Goal: Information Seeking & Learning: Learn about a topic

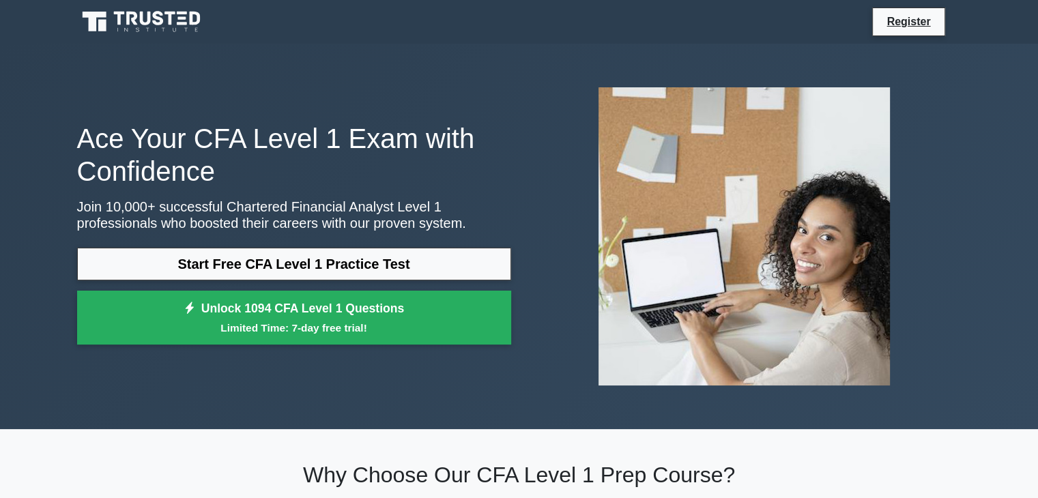
click at [244, 272] on link "Start Free CFA Level 1 Practice Test" at bounding box center [294, 264] width 434 height 33
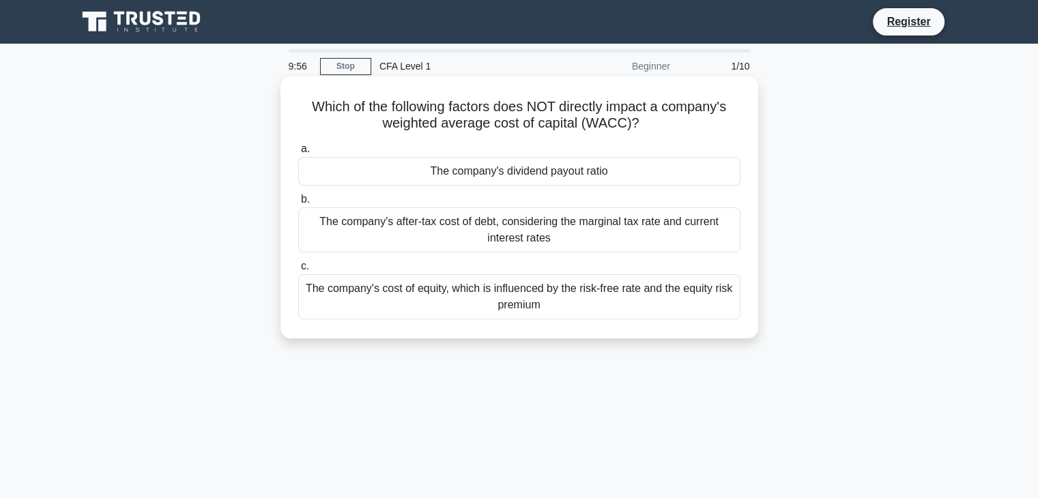
drag, startPoint x: 306, startPoint y: 104, endPoint x: 690, endPoint y: 122, distance: 385.2
click at [690, 122] on h5 "Which of the following factors does NOT directly impact a company's weighted av…" at bounding box center [519, 115] width 445 height 34
click at [514, 176] on div "The company's dividend payout ratio" at bounding box center [519, 171] width 442 height 29
click at [298, 153] on input "a. The company's dividend payout ratio" at bounding box center [298, 149] width 0 height 9
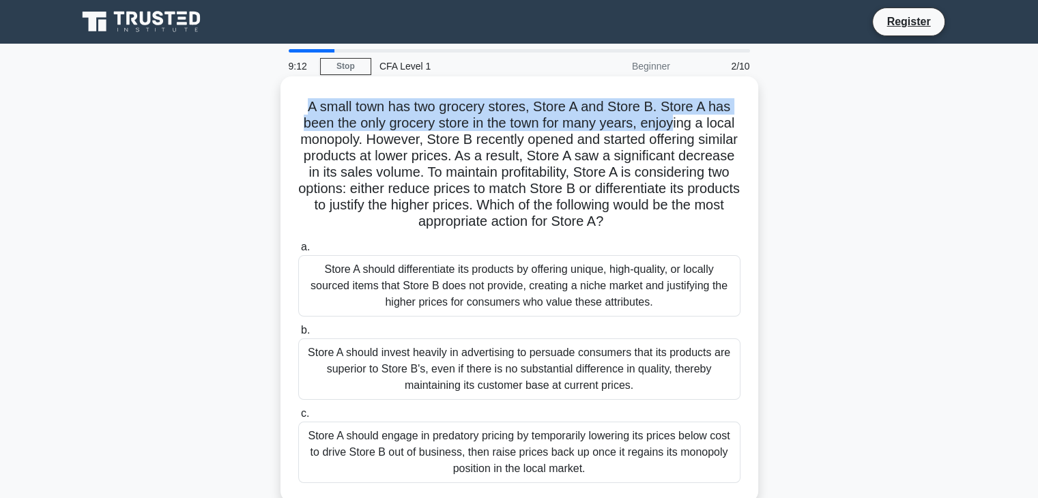
drag, startPoint x: 302, startPoint y: 107, endPoint x: 687, endPoint y: 129, distance: 385.4
click at [679, 130] on h5 "A small town has two grocery stores, Store A and Store B. Store A has been the …" at bounding box center [519, 164] width 445 height 132
click at [649, 128] on h5 "A small town has two grocery stores, Store A and Store B. Store A has been the …" at bounding box center [519, 164] width 445 height 132
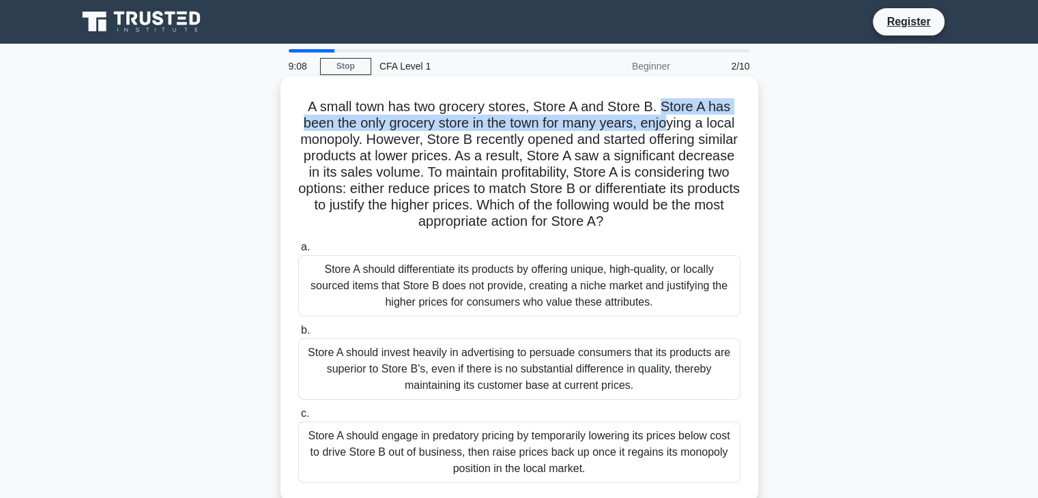
drag, startPoint x: 662, startPoint y: 108, endPoint x: 668, endPoint y: 126, distance: 18.6
click at [668, 126] on h5 "A small town has two grocery stores, Store A and Store B. Store A has been the …" at bounding box center [519, 164] width 445 height 132
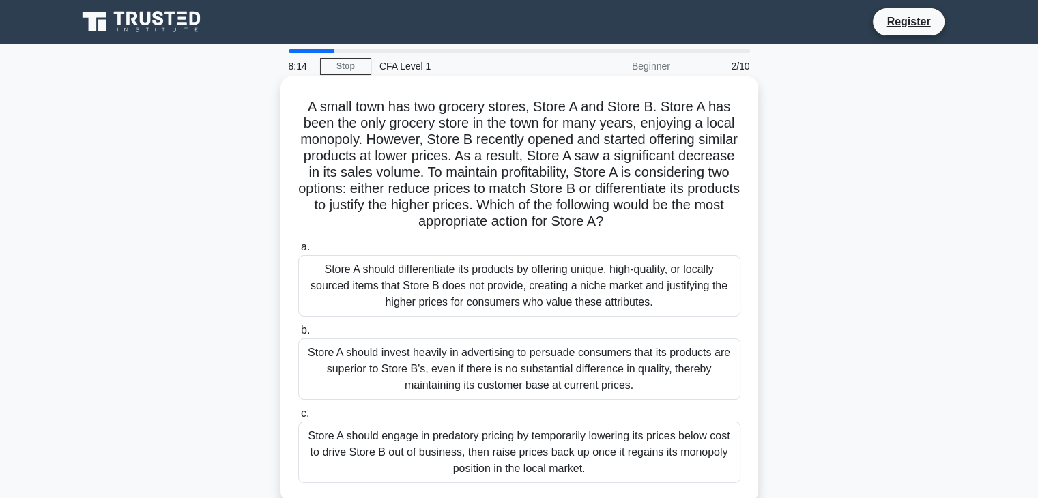
click at [528, 457] on div "Store A should engage in predatory pricing by temporarily lowering its prices b…" at bounding box center [519, 452] width 442 height 61
click at [298, 418] on input "c. Store A should engage in predatory pricing by temporarily lowering its price…" at bounding box center [298, 413] width 0 height 9
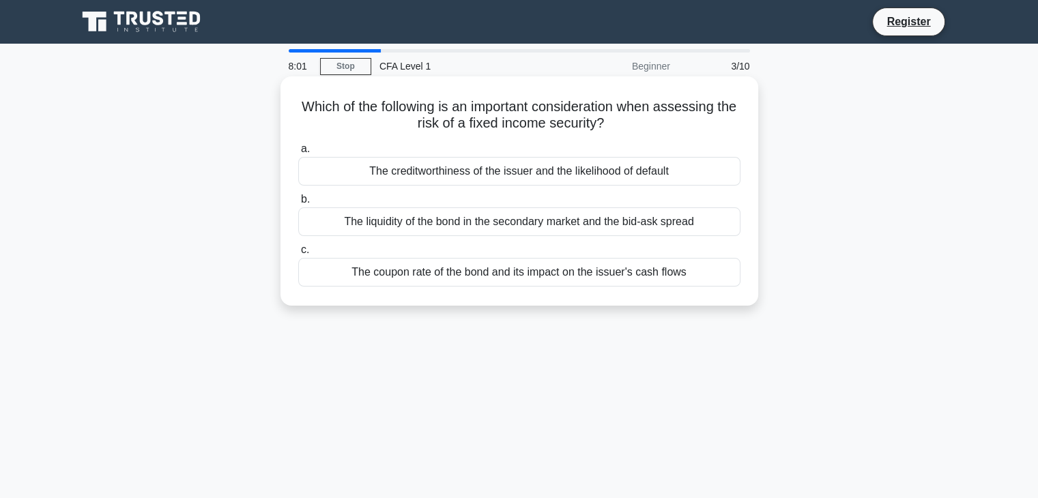
click at [375, 173] on div "The creditworthiness of the issuer and the likelihood of default" at bounding box center [519, 171] width 442 height 29
click at [298, 153] on input "a. The creditworthiness of the issuer and the likelihood of default" at bounding box center [298, 149] width 0 height 9
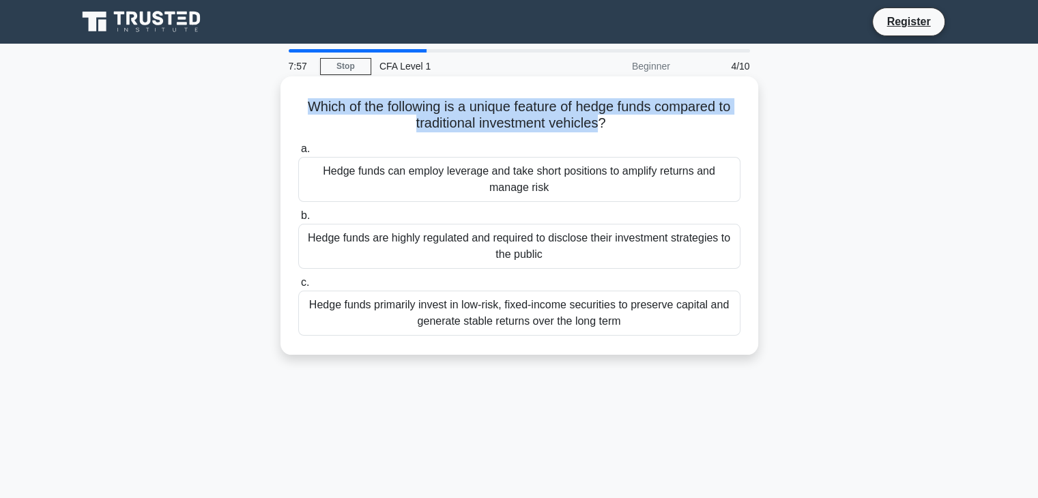
drag, startPoint x: 361, startPoint y: 110, endPoint x: 598, endPoint y: 125, distance: 237.2
click at [600, 124] on h5 "Which of the following is a unique feature of hedge funds compared to tradition…" at bounding box center [519, 115] width 445 height 34
click at [572, 126] on h5 "Which of the following is a unique feature of hedge funds compared to tradition…" at bounding box center [519, 115] width 445 height 34
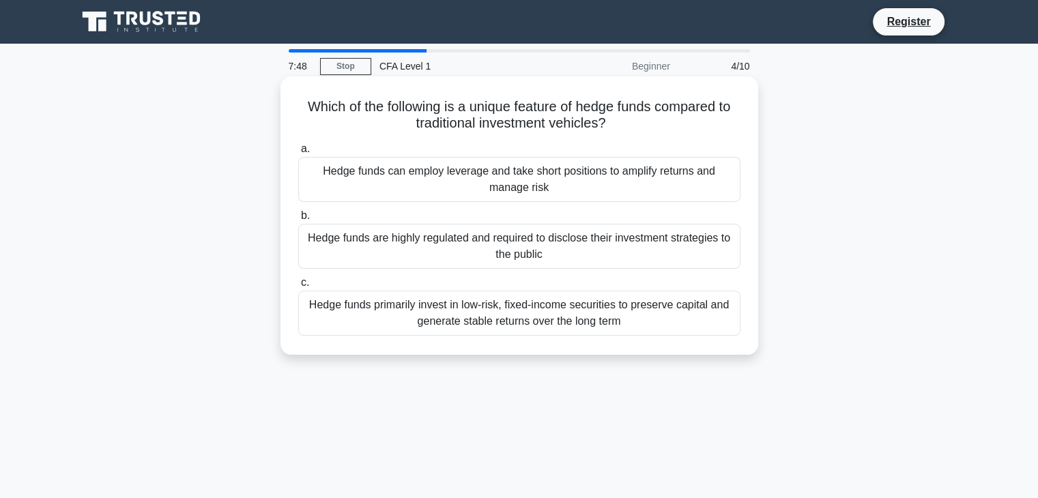
click at [573, 175] on div "Hedge funds can employ leverage and take short positions to amplify returns and…" at bounding box center [519, 179] width 442 height 45
click at [298, 153] on input "a. Hedge funds can employ leverage and take short positions to amplify returns …" at bounding box center [298, 149] width 0 height 9
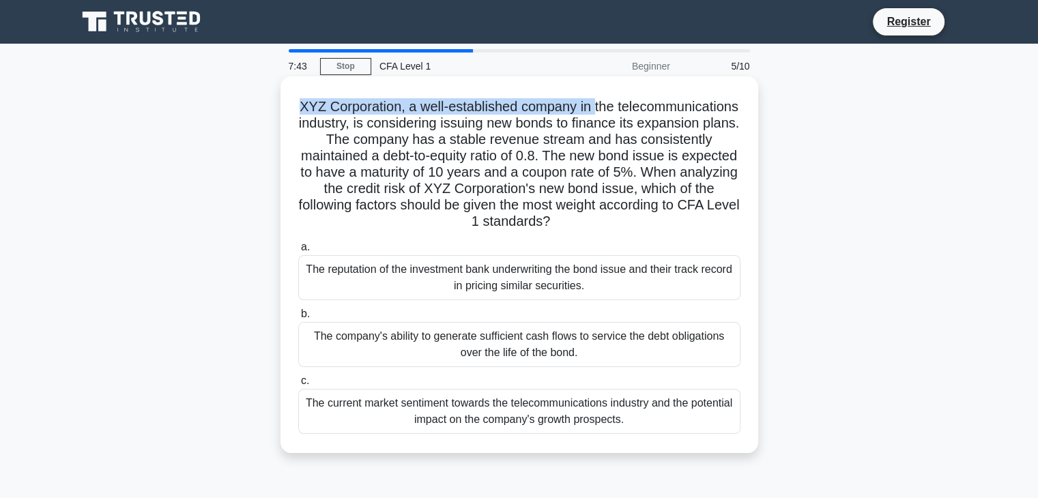
drag, startPoint x: 357, startPoint y: 107, endPoint x: 660, endPoint y: 104, distance: 302.2
click at [660, 104] on h5 "XYZ Corporation, a well-established company in the telecommunications industry,…" at bounding box center [519, 164] width 445 height 132
click at [490, 339] on div "The company's ability to generate sufficient cash flows to service the debt obl…" at bounding box center [519, 344] width 442 height 45
click at [298, 319] on input "b. The company's ability to generate sufficient cash flows to service the debt …" at bounding box center [298, 314] width 0 height 9
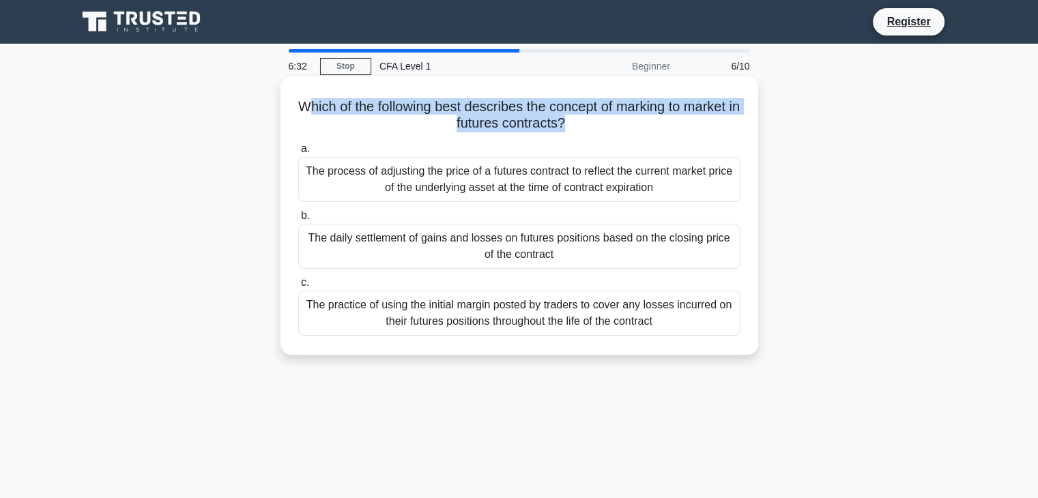
drag, startPoint x: 331, startPoint y: 105, endPoint x: 596, endPoint y: 126, distance: 266.2
click at [596, 126] on h5 "Which of the following best describes the concept of marking to market in futur…" at bounding box center [519, 115] width 445 height 34
click at [581, 127] on h5 "Which of the following best describes the concept of marking to market in futur…" at bounding box center [519, 115] width 445 height 34
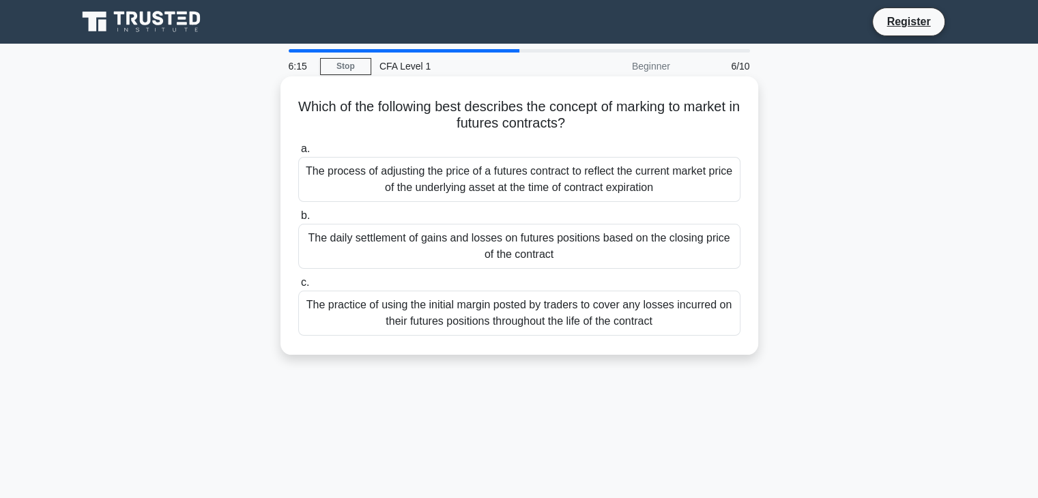
click at [554, 257] on div "The daily settlement of gains and losses on futures positions based on the clos…" at bounding box center [519, 246] width 442 height 45
click at [298, 220] on input "b. The daily settlement of gains and losses on futures positions based on the c…" at bounding box center [298, 215] width 0 height 9
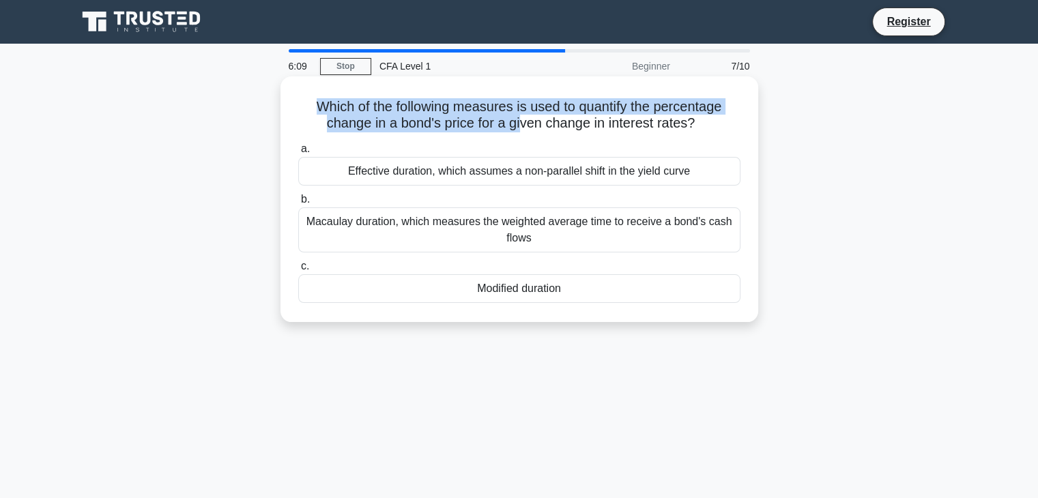
drag, startPoint x: 319, startPoint y: 103, endPoint x: 519, endPoint y: 118, distance: 201.1
click at [519, 118] on h5 "Which of the following measures is used to quantify the percentage change in a …" at bounding box center [519, 115] width 445 height 34
click at [330, 101] on h5 "Which of the following measures is used to quantify the percentage change in a …" at bounding box center [519, 115] width 445 height 34
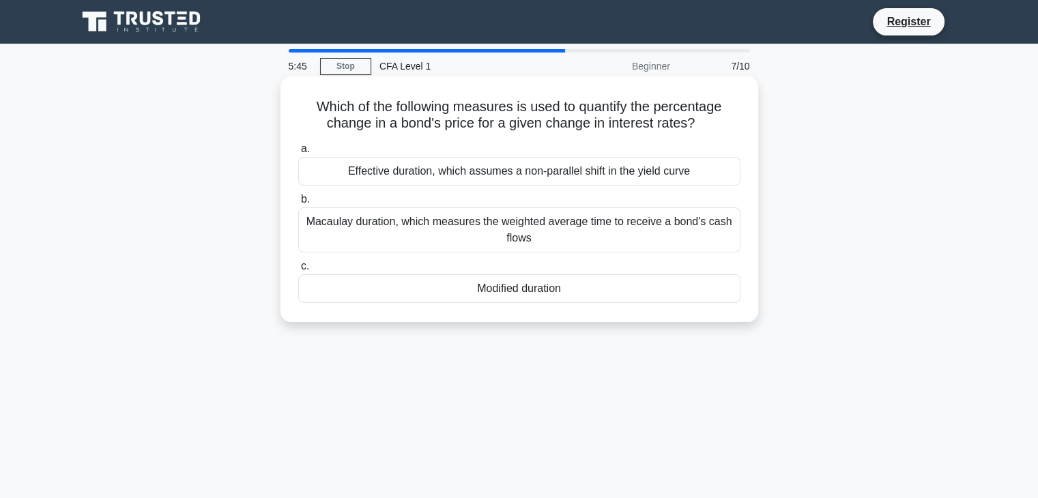
click at [576, 175] on div "Effective duration, which assumes a non-parallel shift in the yield curve" at bounding box center [519, 171] width 442 height 29
click at [298, 153] on input "a. Effective duration, which assumes a non-parallel shift in the yield curve" at bounding box center [298, 149] width 0 height 9
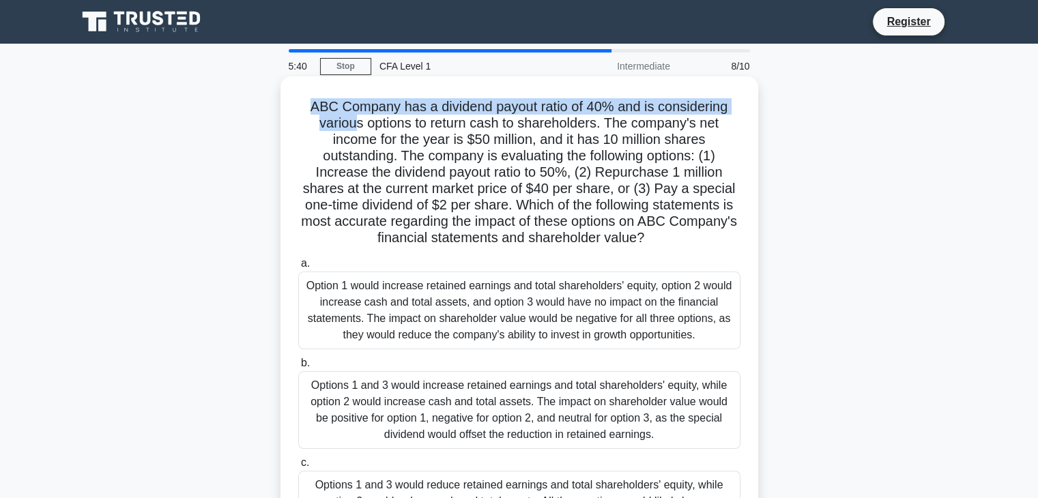
drag, startPoint x: 306, startPoint y: 107, endPoint x: 355, endPoint y: 115, distance: 49.8
click at [355, 115] on h5 "ABC Company has a dividend payout ratio of 40% and is considering various optio…" at bounding box center [519, 172] width 445 height 149
click at [304, 106] on h5 "ABC Company has a dividend payout ratio of 40% and is considering various optio…" at bounding box center [519, 172] width 445 height 149
drag, startPoint x: 304, startPoint y: 106, endPoint x: 471, endPoint y: 121, distance: 167.1
click at [471, 121] on h5 "ABC Company has a dividend payout ratio of 40% and is considering various optio…" at bounding box center [519, 172] width 445 height 149
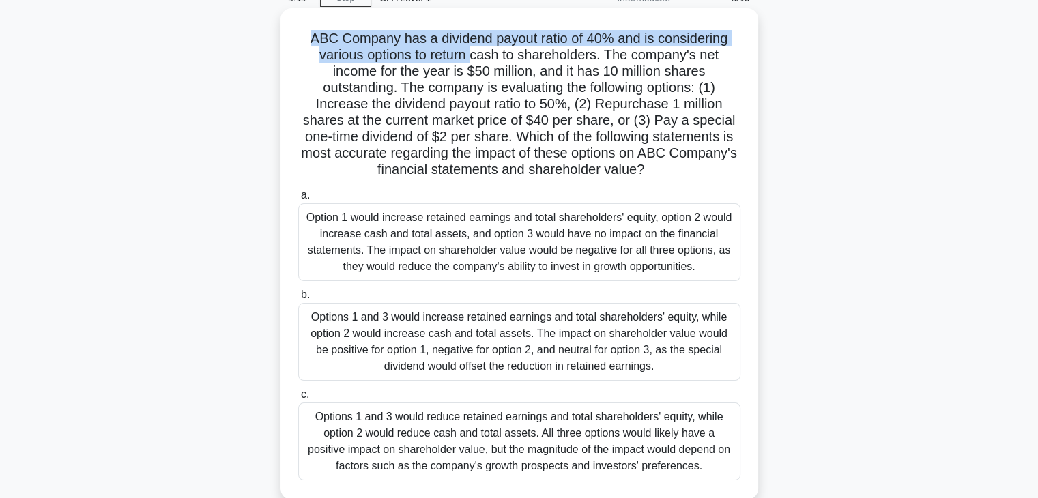
scroll to position [205, 0]
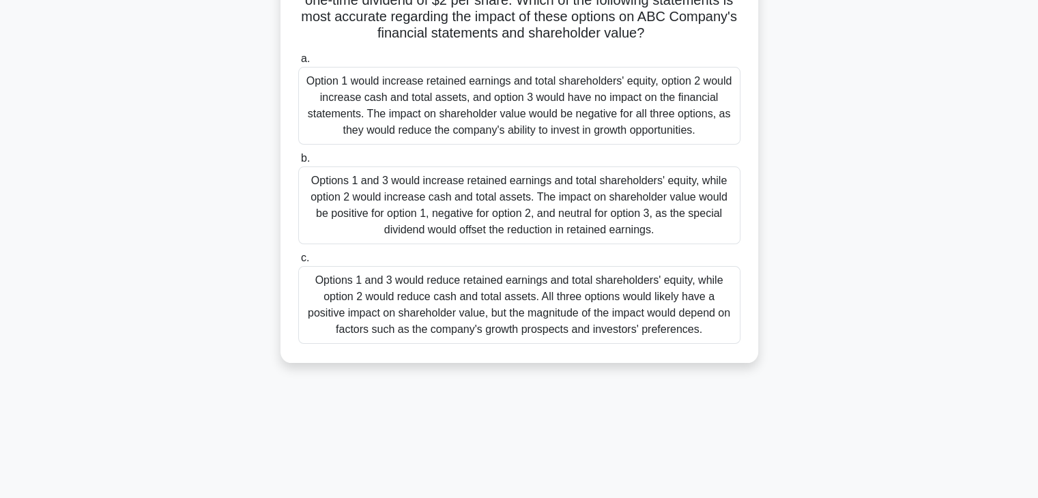
click at [527, 294] on div "Options 1 and 3 would reduce retained earnings and total shareholders' equity, …" at bounding box center [519, 305] width 442 height 78
click at [298, 263] on input "c. Options 1 and 3 would reduce retained earnings and total shareholders' equit…" at bounding box center [298, 258] width 0 height 9
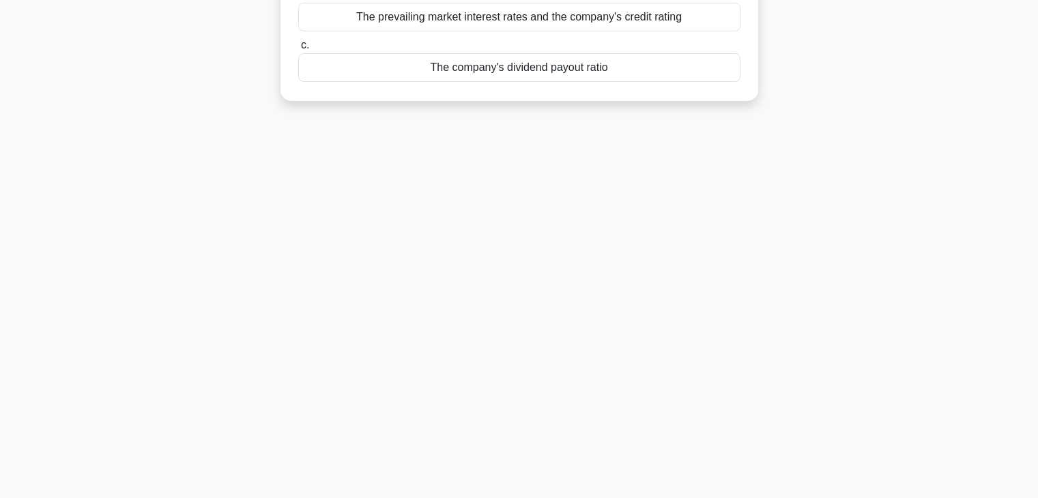
scroll to position [0, 0]
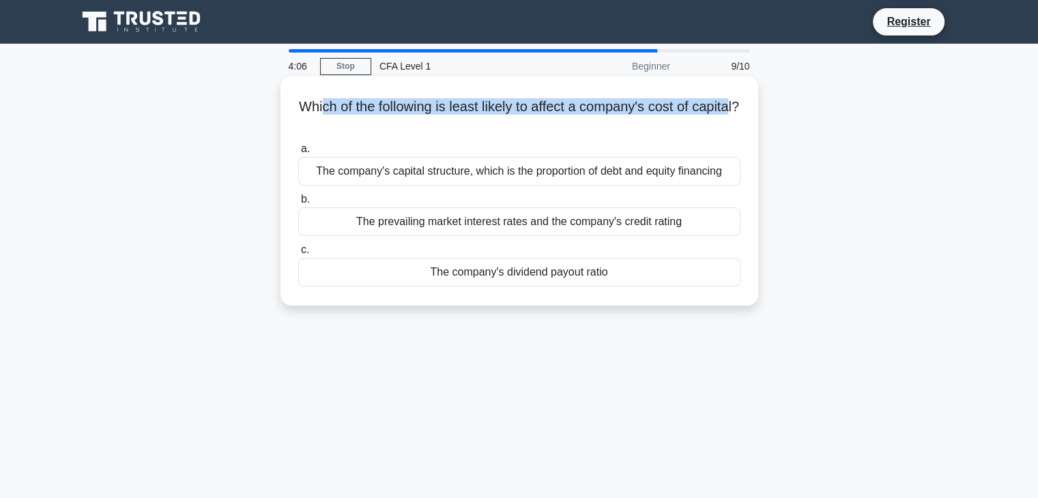
drag, startPoint x: 342, startPoint y: 113, endPoint x: 515, endPoint y: 131, distance: 173.6
click at [518, 127] on h5 "Which of the following is least likely to affect a company's cost of capital? .…" at bounding box center [519, 115] width 445 height 34
drag, startPoint x: 514, startPoint y: 132, endPoint x: 495, endPoint y: 136, distance: 19.5
click at [513, 132] on h5 "Which of the following is least likely to affect a company's cost of capital? .…" at bounding box center [519, 115] width 445 height 34
click at [341, 170] on div "The company's capital structure, which is the proportion of debt and equity fin…" at bounding box center [519, 171] width 442 height 29
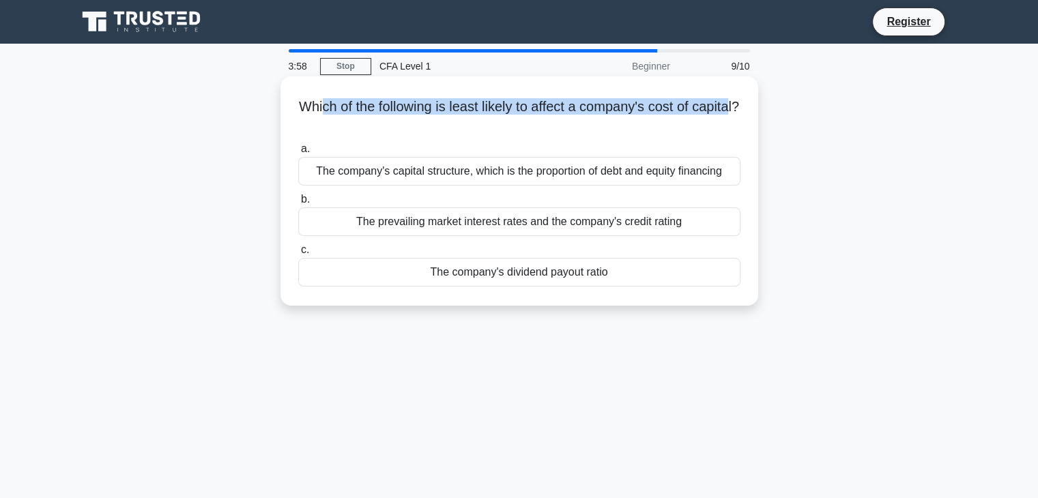
click at [298, 153] on input "a. The company's capital structure, which is the proportion of debt and equity …" at bounding box center [298, 149] width 0 height 9
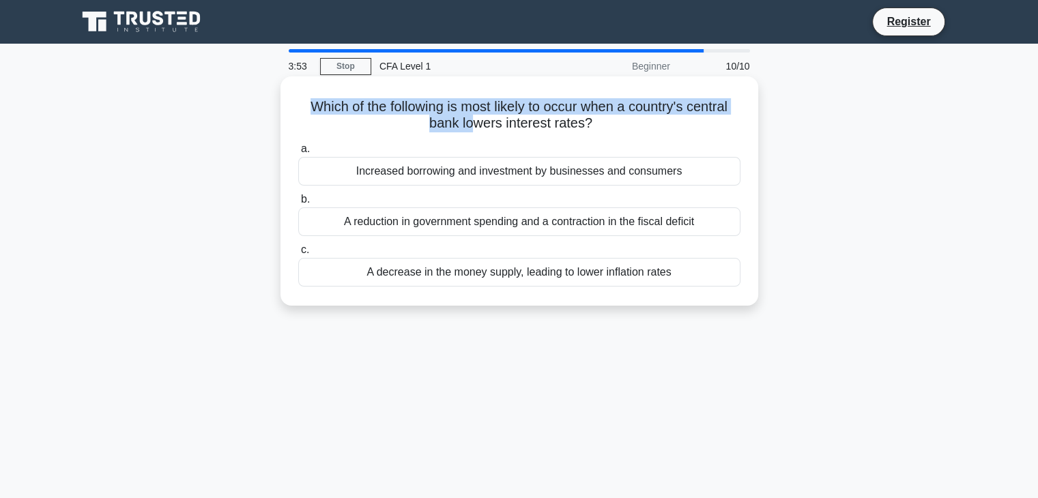
drag, startPoint x: 306, startPoint y: 106, endPoint x: 472, endPoint y: 132, distance: 167.7
click at [472, 132] on h5 "Which of the following is most likely to occur when a country's central bank lo…" at bounding box center [519, 115] width 445 height 34
click at [465, 131] on h5 "Which of the following is most likely to occur when a country's central bank lo…" at bounding box center [519, 115] width 445 height 34
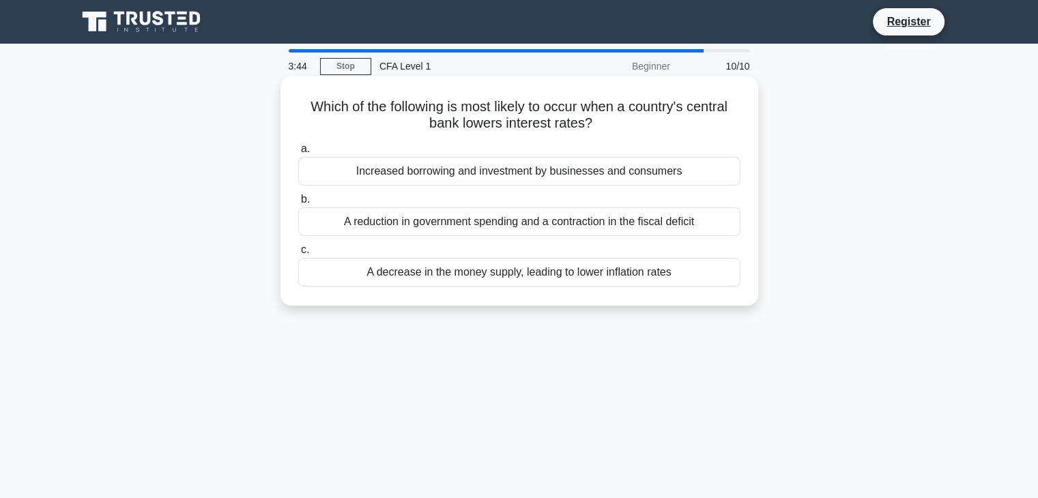
click at [409, 173] on div "Increased borrowing and investment by businesses and consumers" at bounding box center [519, 171] width 442 height 29
click at [298, 153] on input "a. Increased borrowing and investment by businesses and consumers" at bounding box center [298, 149] width 0 height 9
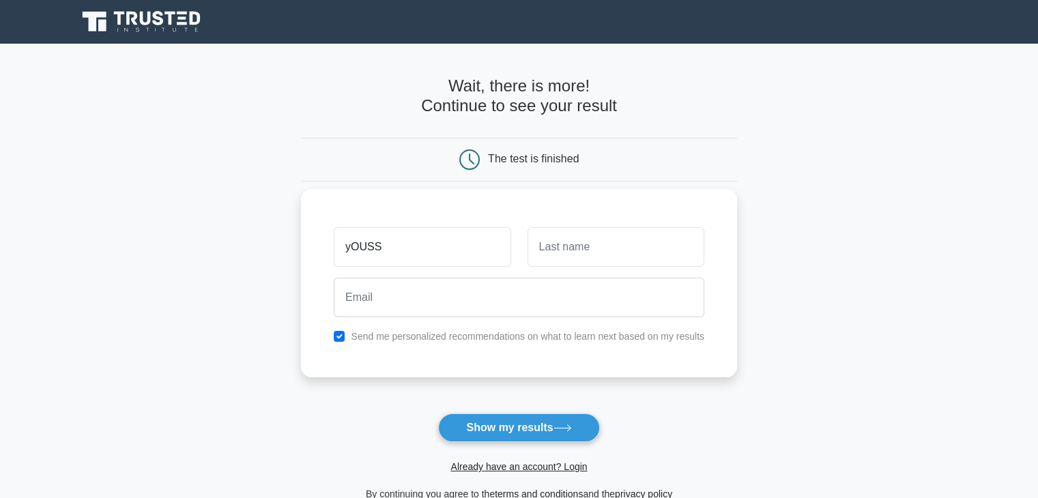
type input "Youssef"
click at [582, 274] on div at bounding box center [518, 297] width 387 height 50
click at [585, 254] on input "text" at bounding box center [615, 247] width 177 height 40
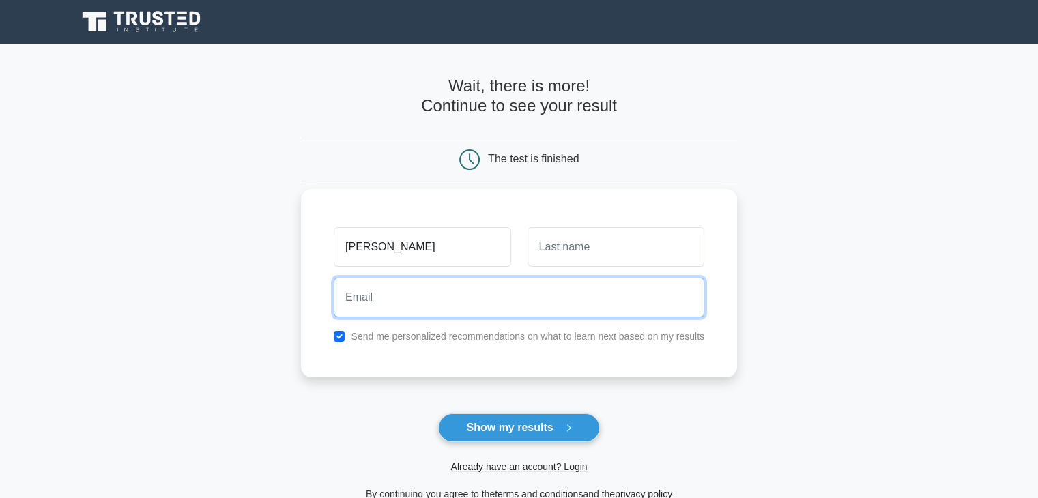
click at [529, 310] on input "email" at bounding box center [519, 298] width 370 height 40
type input "yousseftriki54@gmail.com"
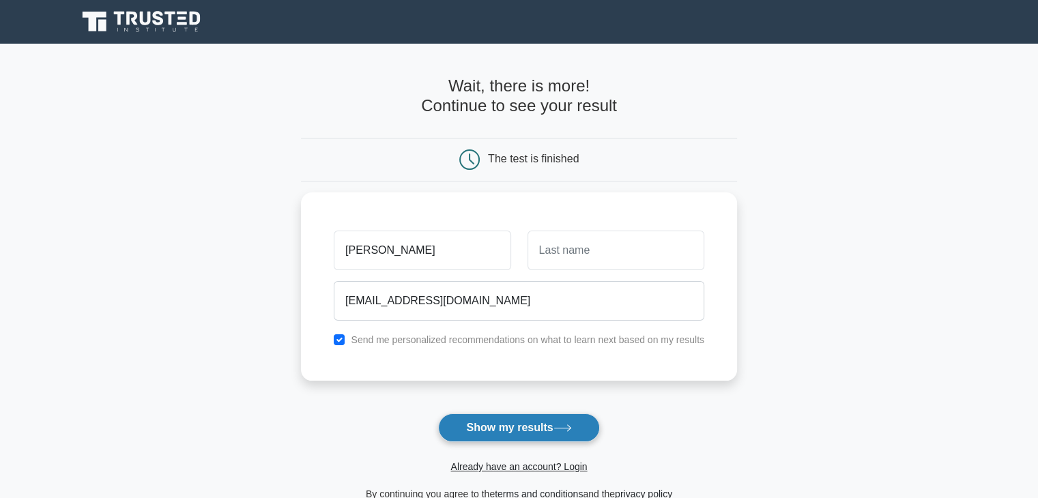
click at [492, 428] on button "Show my results" at bounding box center [518, 427] width 161 height 29
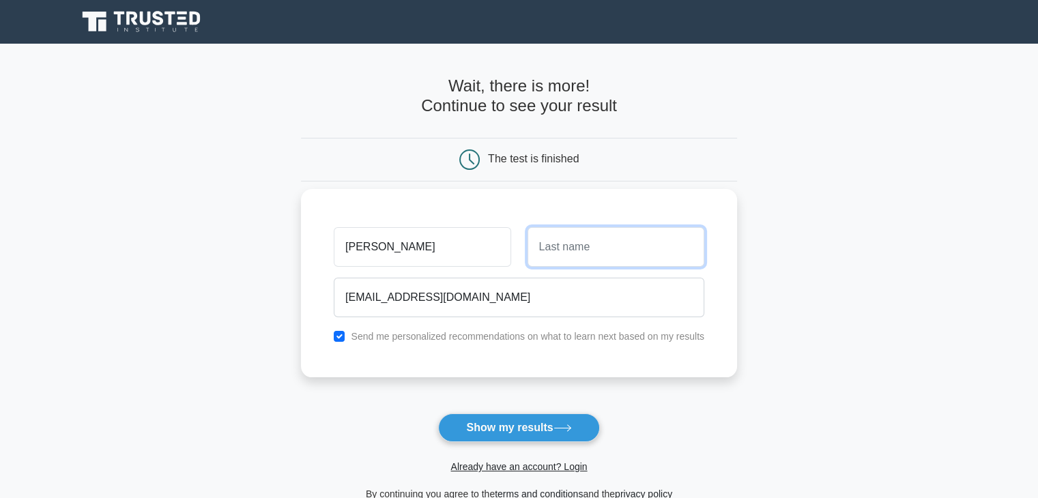
click at [572, 253] on input "text" at bounding box center [615, 247] width 177 height 40
type input "Triki"
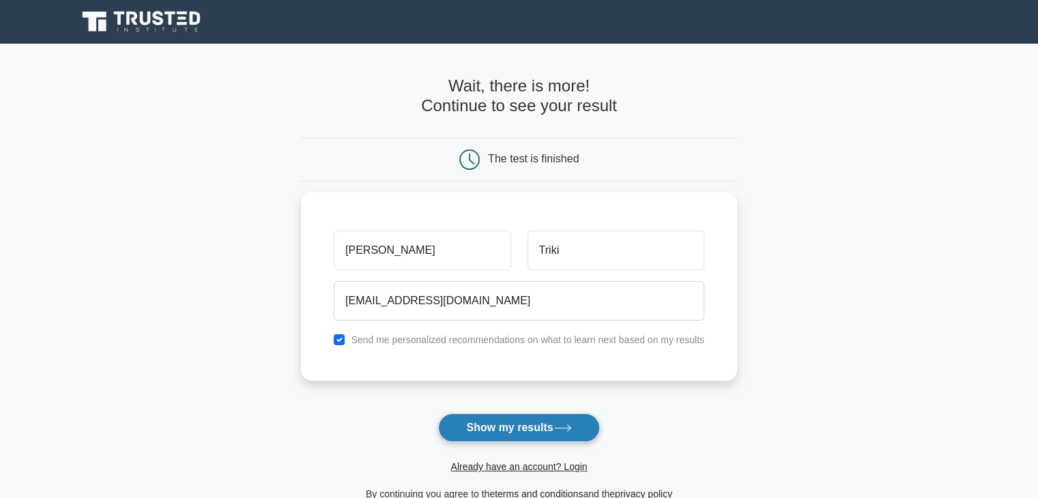
click at [546, 418] on button "Show my results" at bounding box center [518, 427] width 161 height 29
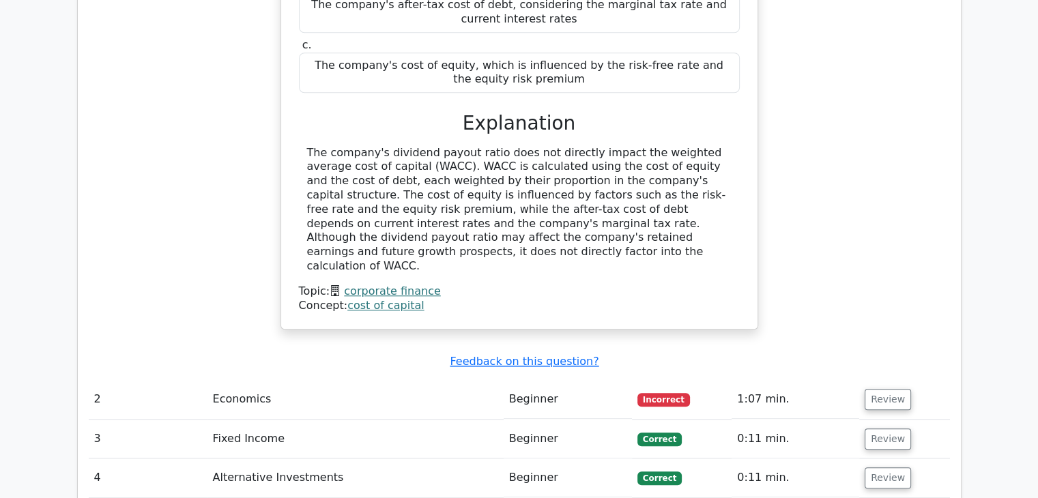
scroll to position [1023, 0]
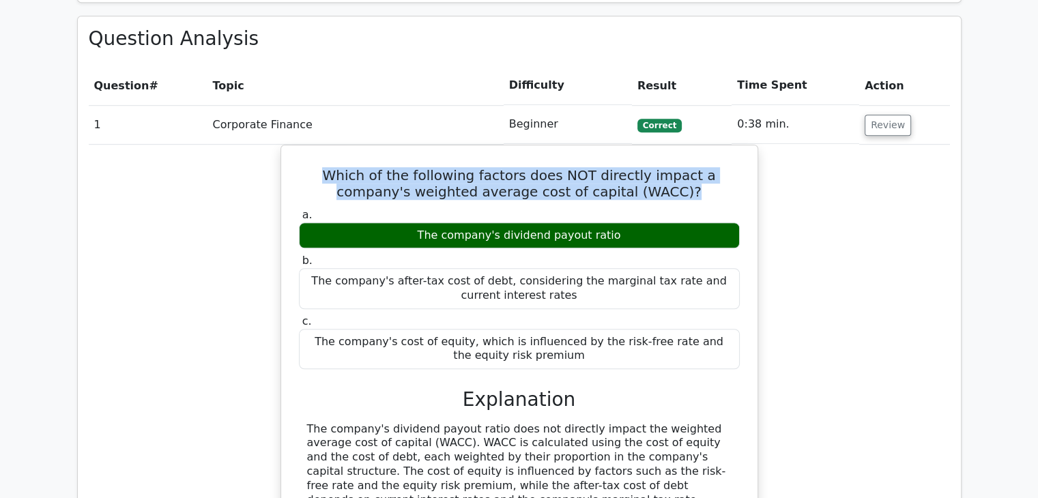
drag, startPoint x: 304, startPoint y: 105, endPoint x: 765, endPoint y: 128, distance: 461.7
click at [765, 145] on div "Which of the following factors does NOT directly impact a company's weighted av…" at bounding box center [519, 384] width 861 height 478
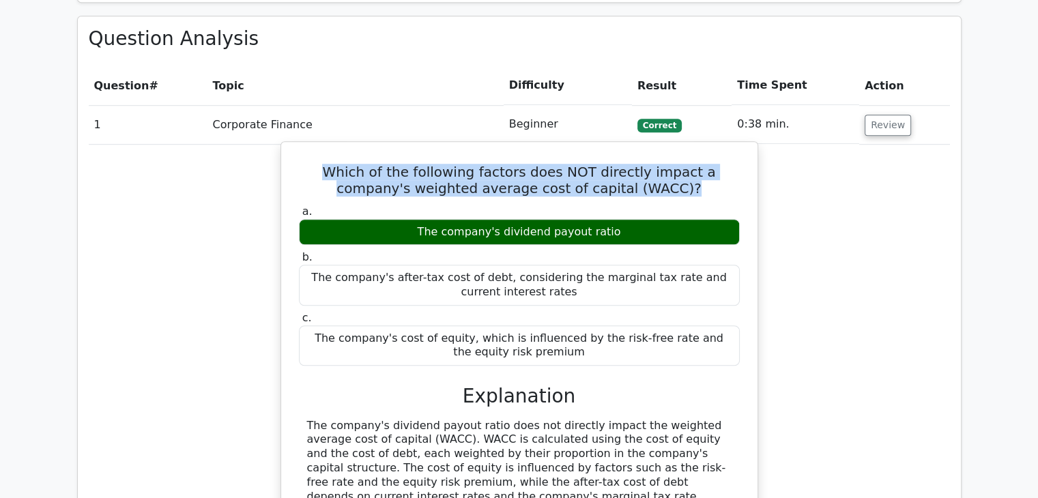
click at [621, 164] on h5 "Which of the following factors does NOT directly impact a company's weighted av…" at bounding box center [518, 180] width 443 height 33
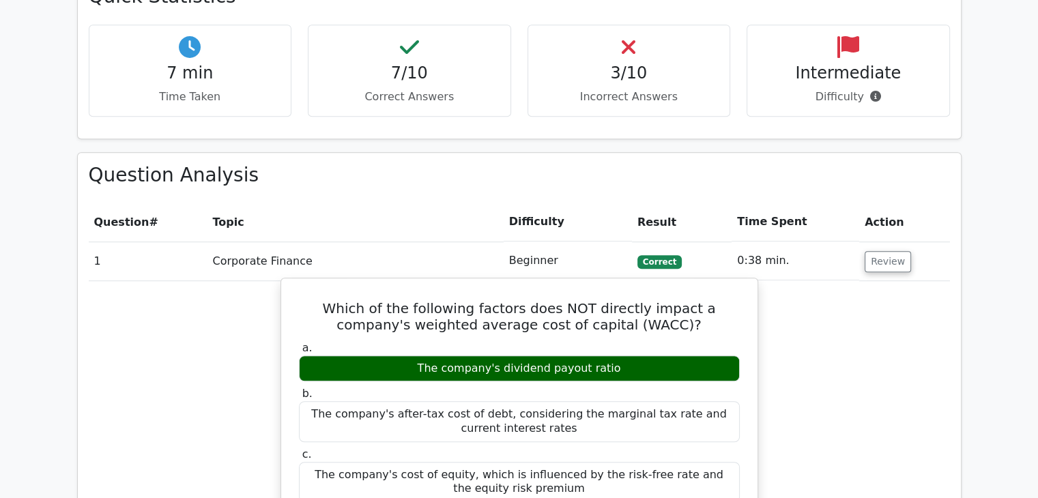
scroll to position [1296, 0]
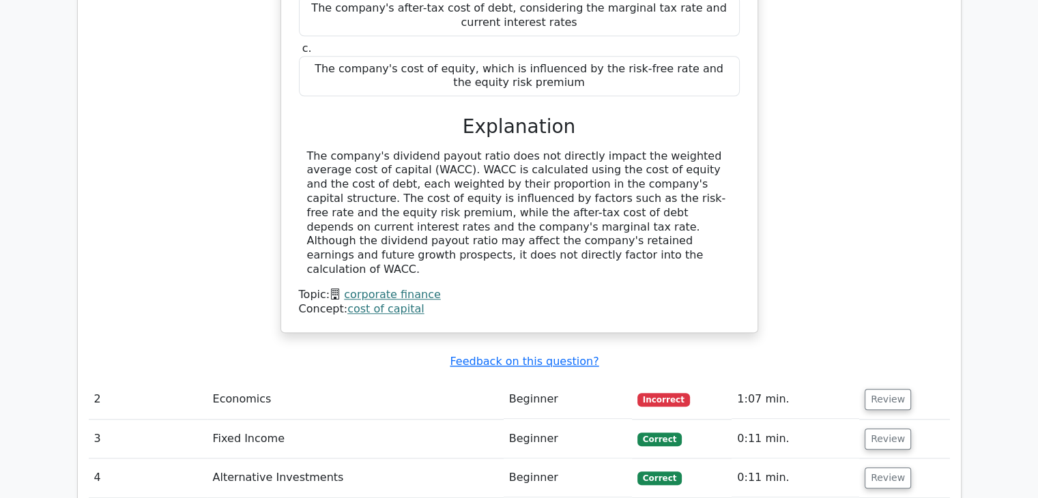
click at [573, 380] on td "Beginner" at bounding box center [567, 399] width 128 height 39
click at [545, 380] on td "Beginner" at bounding box center [567, 399] width 128 height 39
click at [881, 389] on button "Review" at bounding box center [887, 399] width 46 height 21
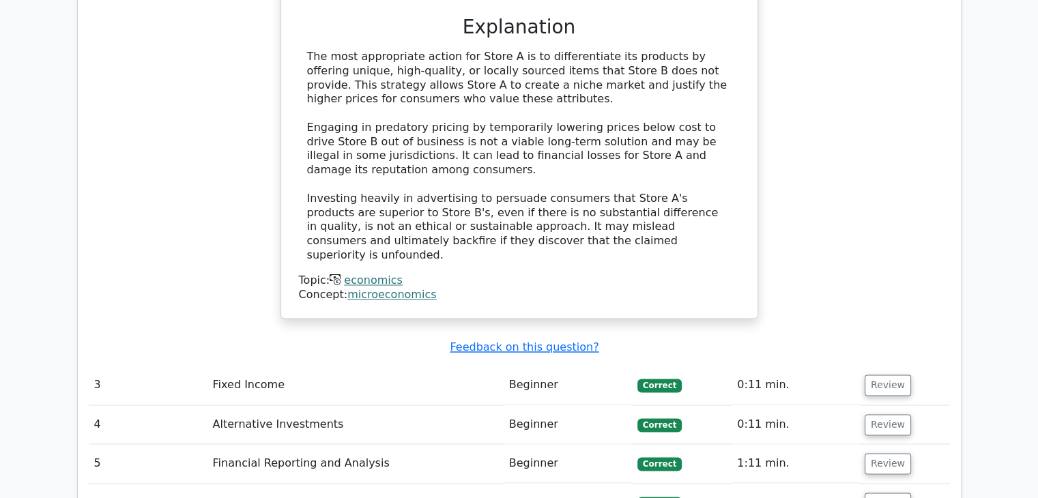
scroll to position [2388, 0]
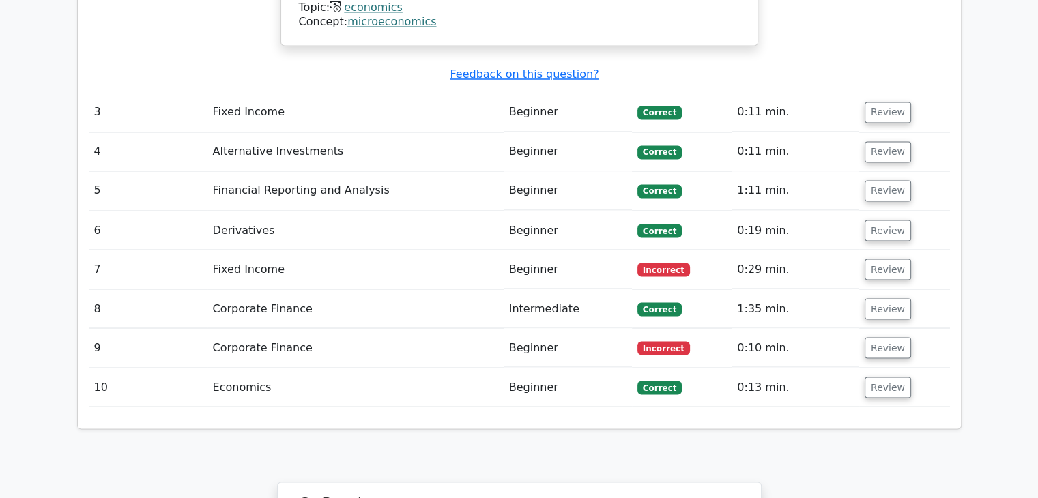
click at [881, 250] on td "Review" at bounding box center [904, 269] width 91 height 39
click at [875, 259] on button "Review" at bounding box center [887, 269] width 46 height 21
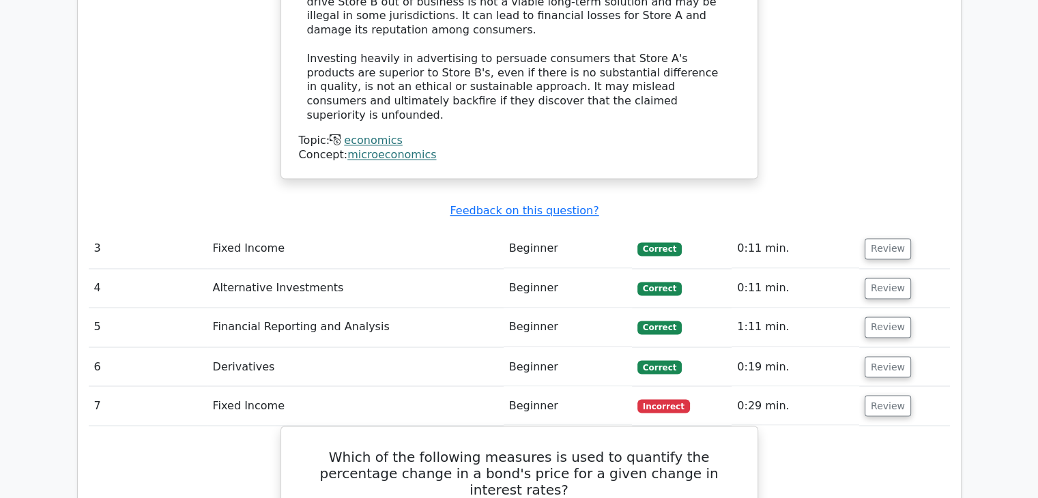
scroll to position [1978, 0]
